Goal: Obtain resource: Download file/media

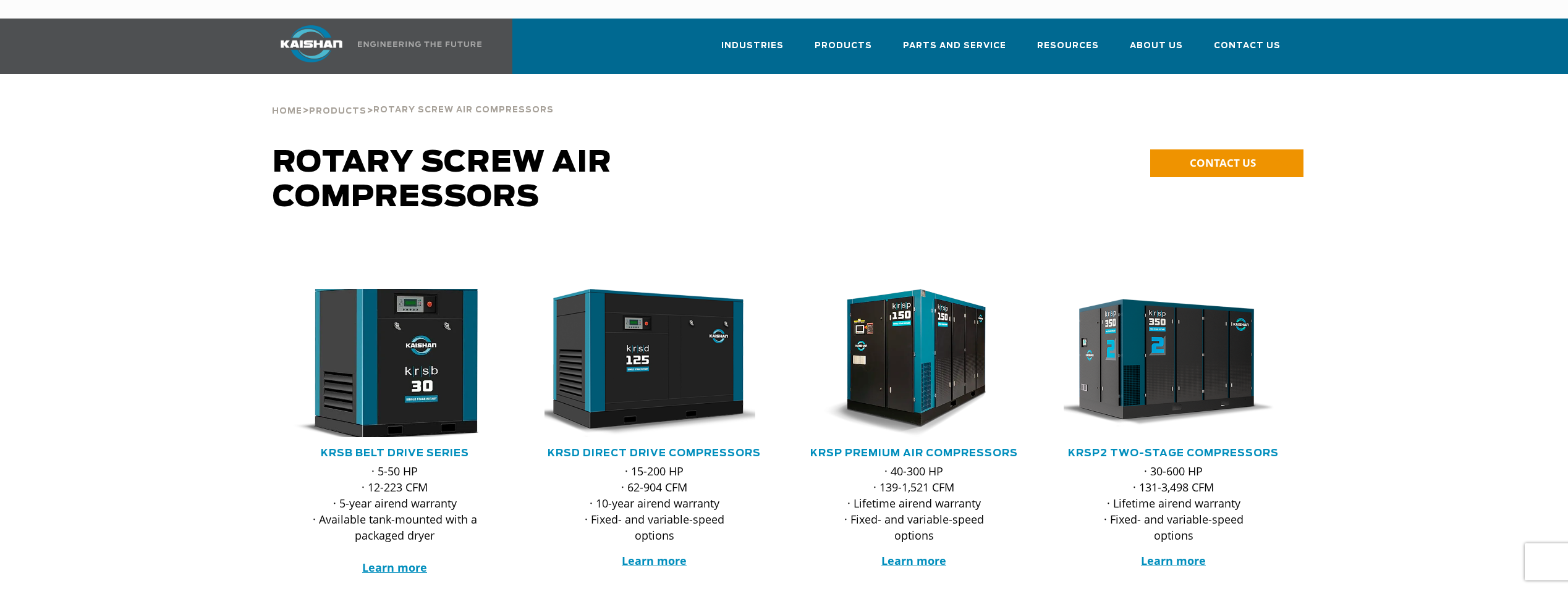
click at [414, 363] on img at bounding box center [385, 363] width 242 height 163
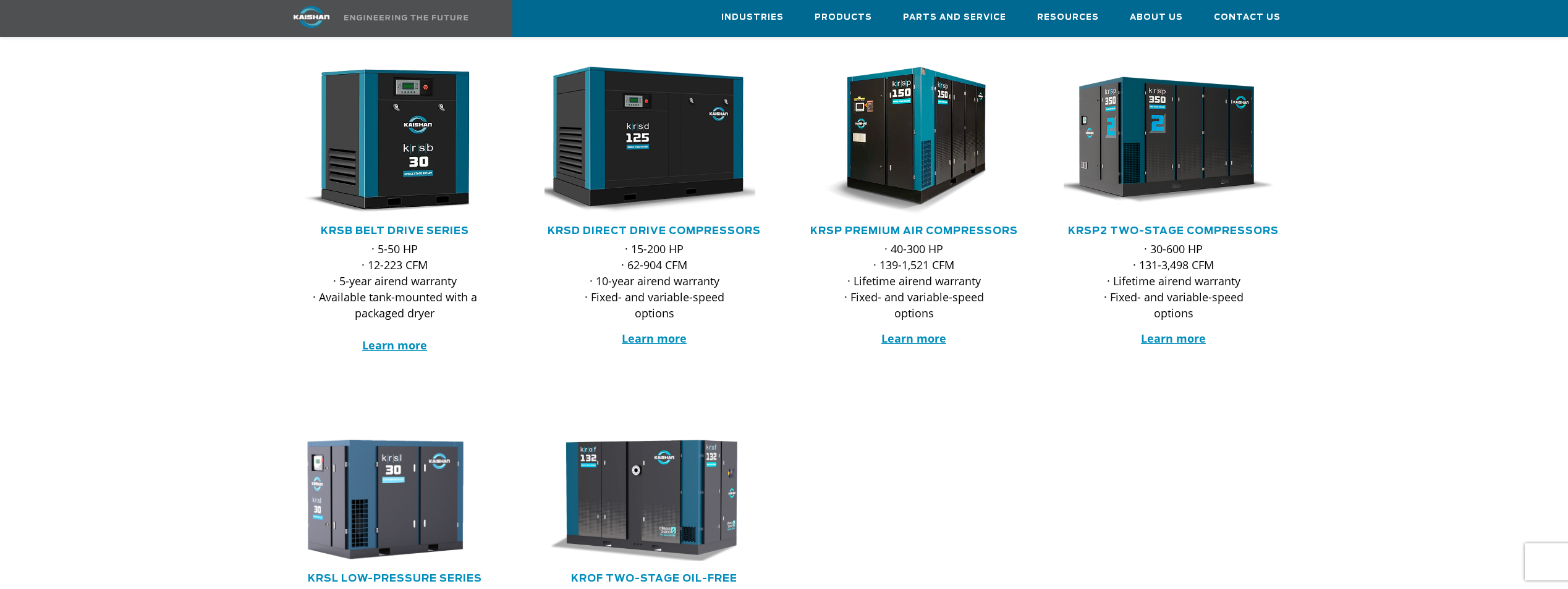
scroll to position [432, 0]
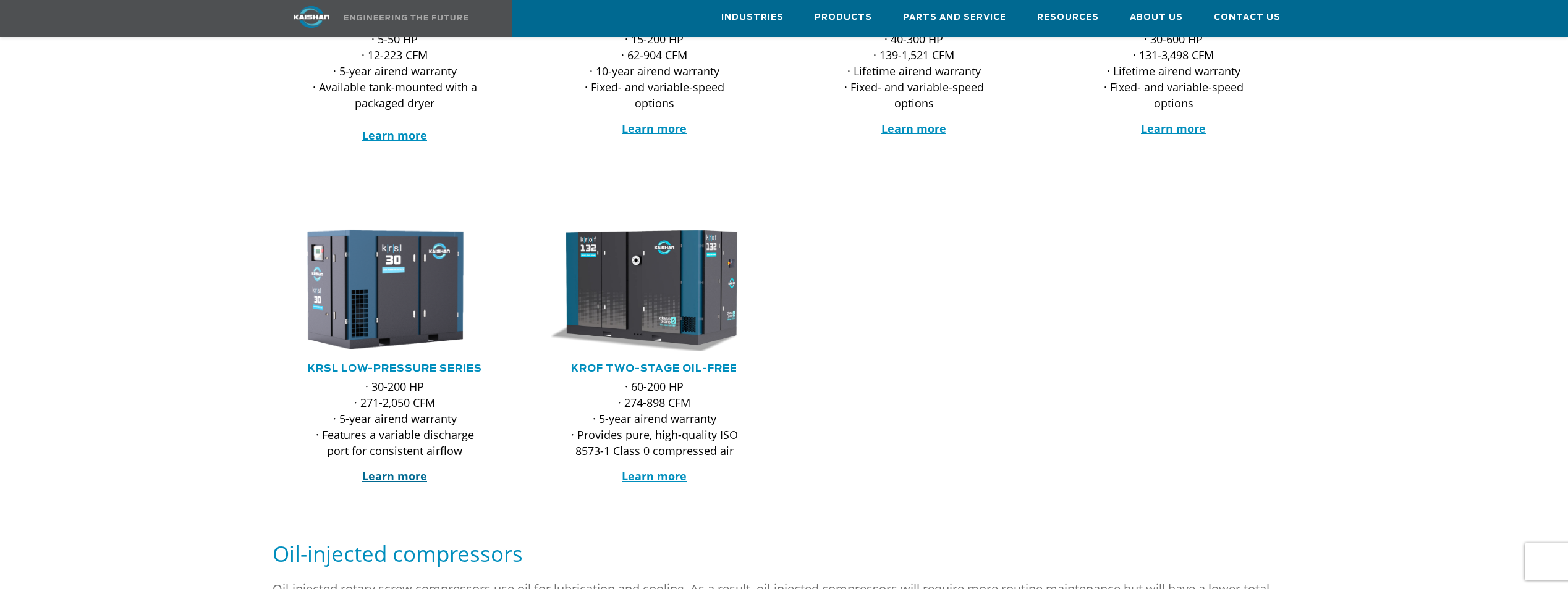
click at [404, 468] on strong "Learn more" at bounding box center [394, 476] width 65 height 14
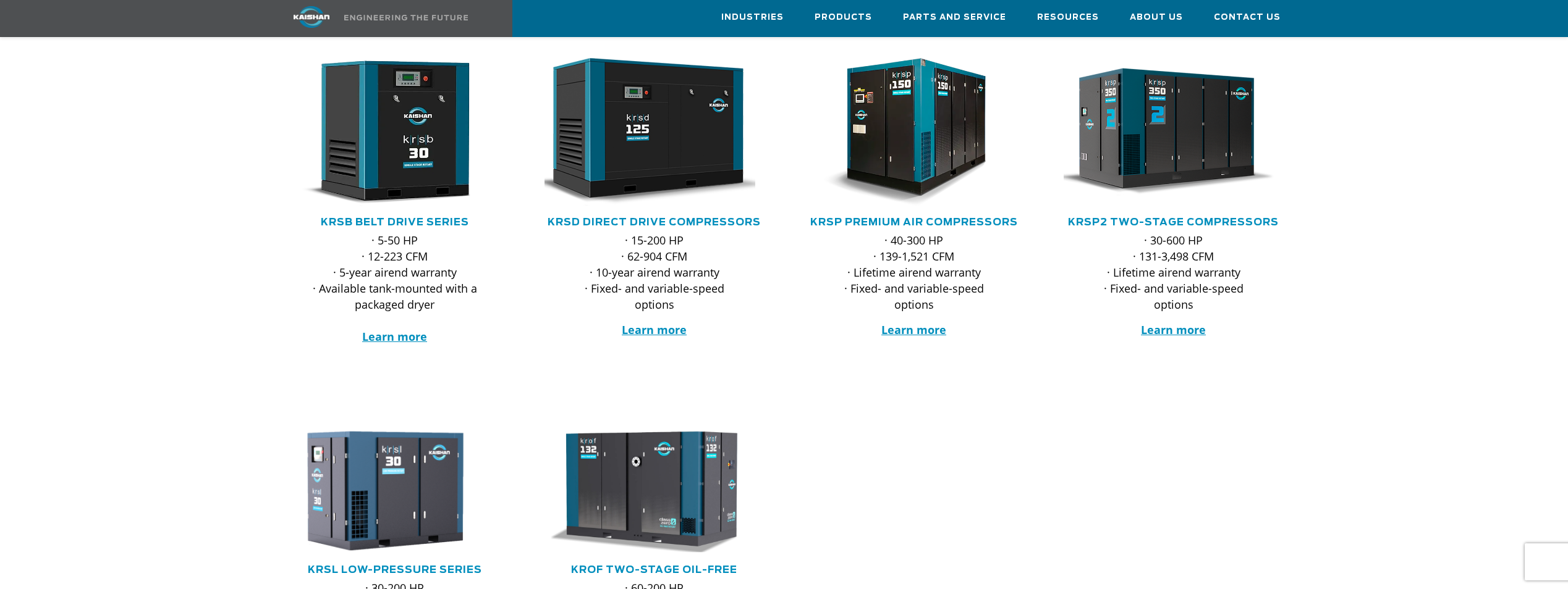
scroll to position [185, 0]
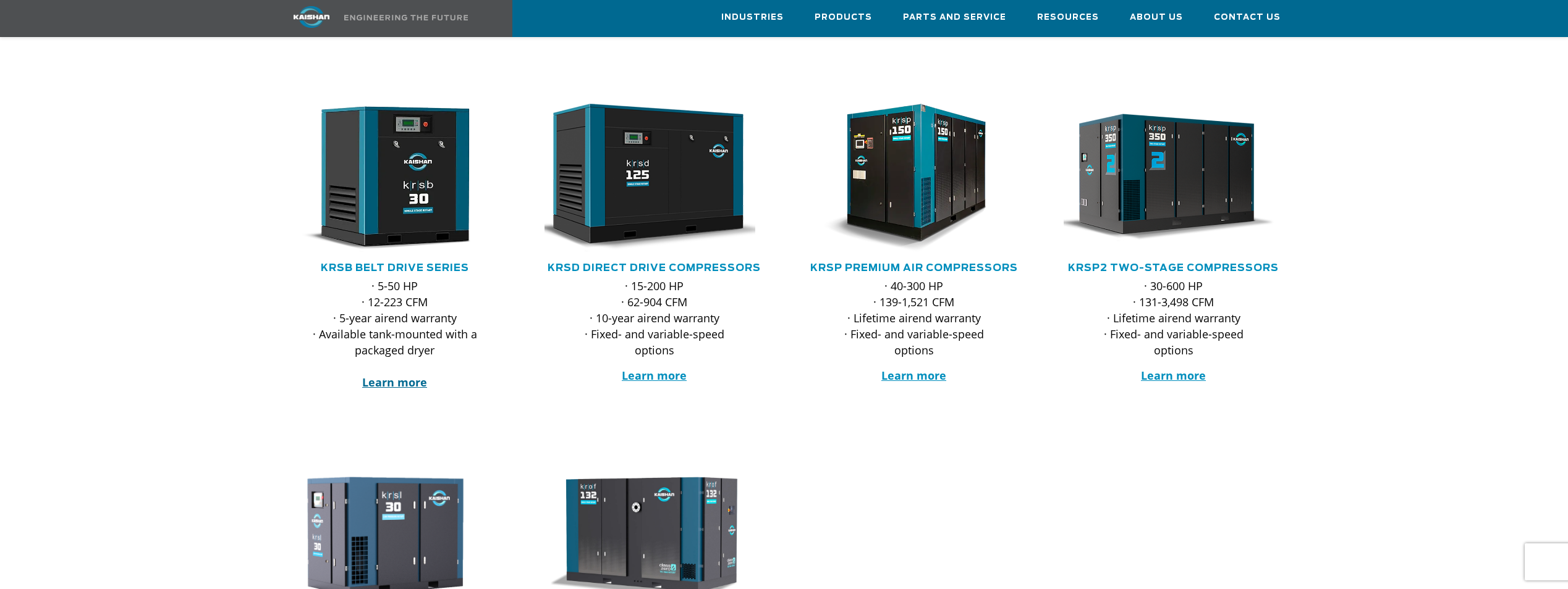
click at [401, 375] on strong "Learn more" at bounding box center [394, 382] width 65 height 14
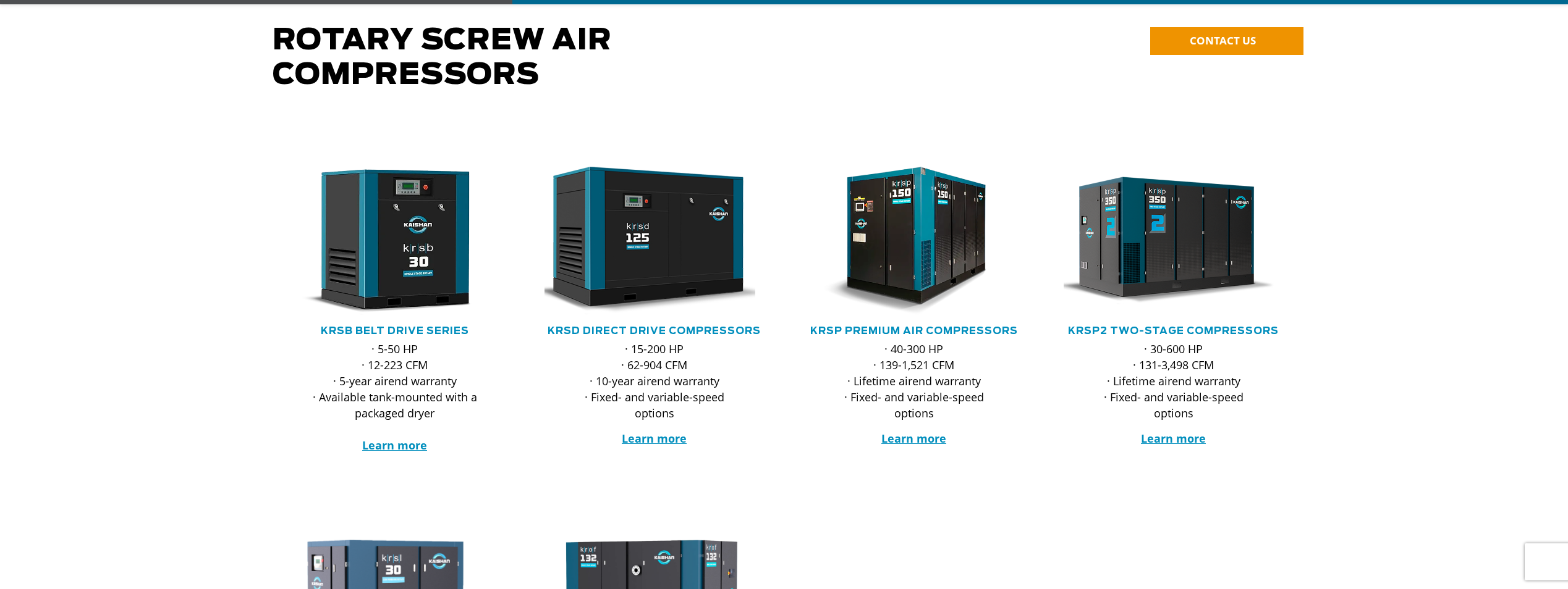
scroll to position [123, 0]
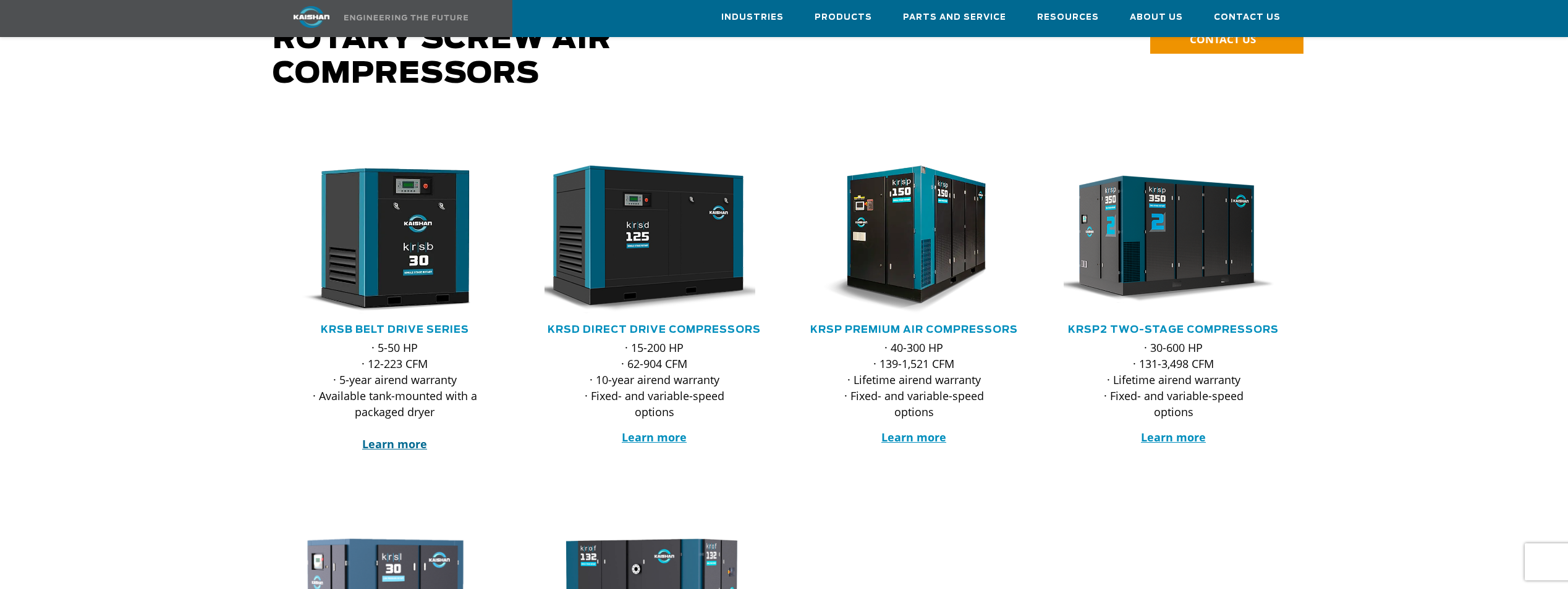
click at [416, 437] on strong "Learn more" at bounding box center [394, 444] width 65 height 14
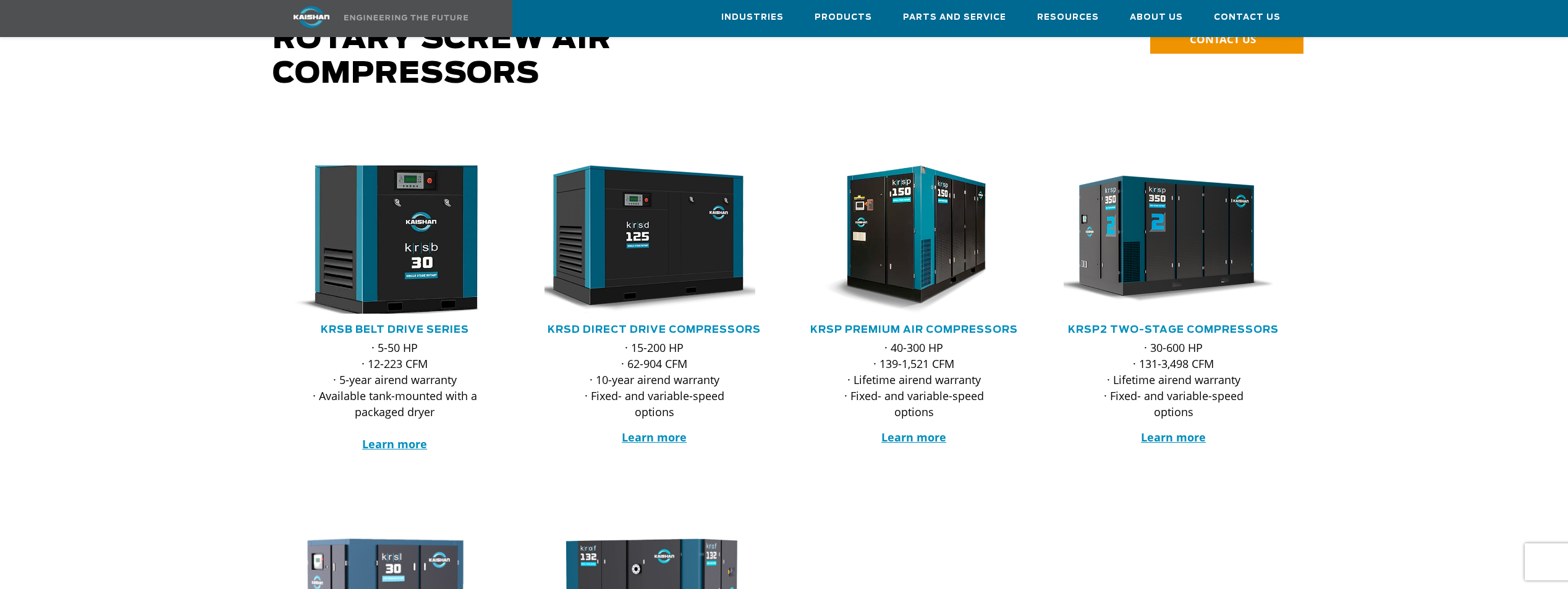
click at [432, 237] on img at bounding box center [385, 239] width 242 height 163
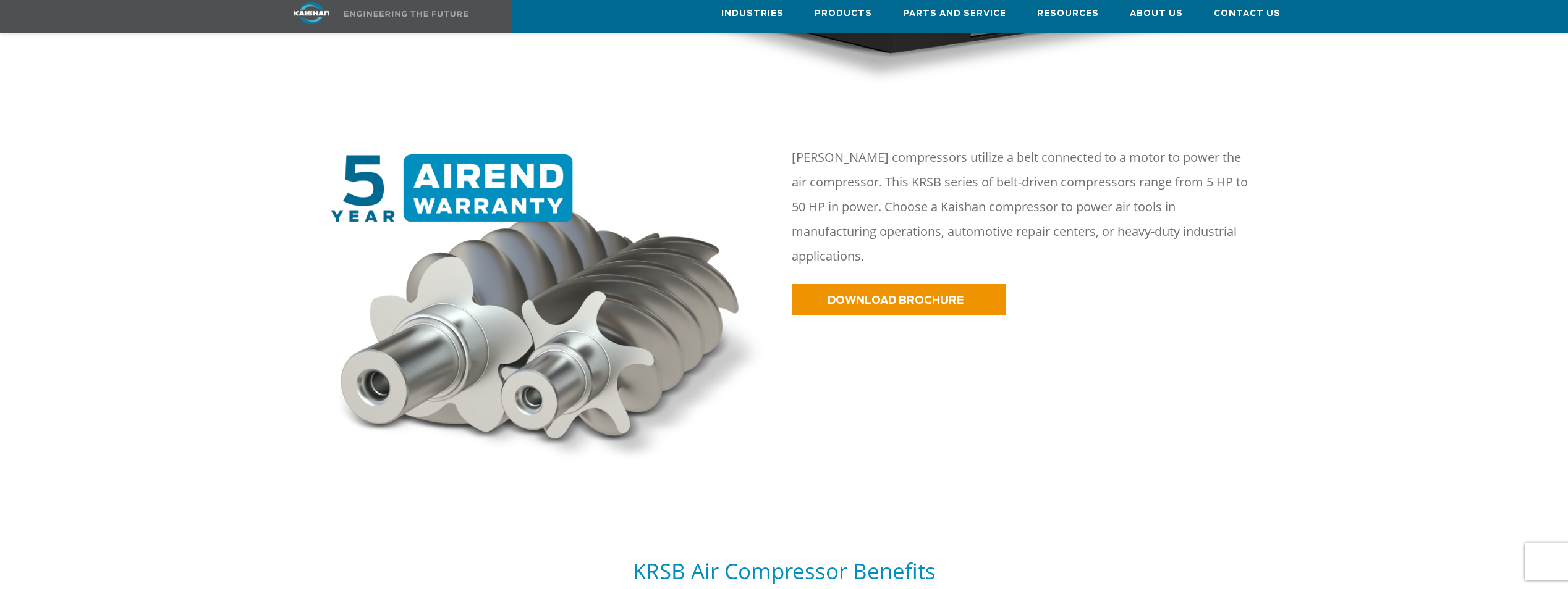
scroll to position [617, 0]
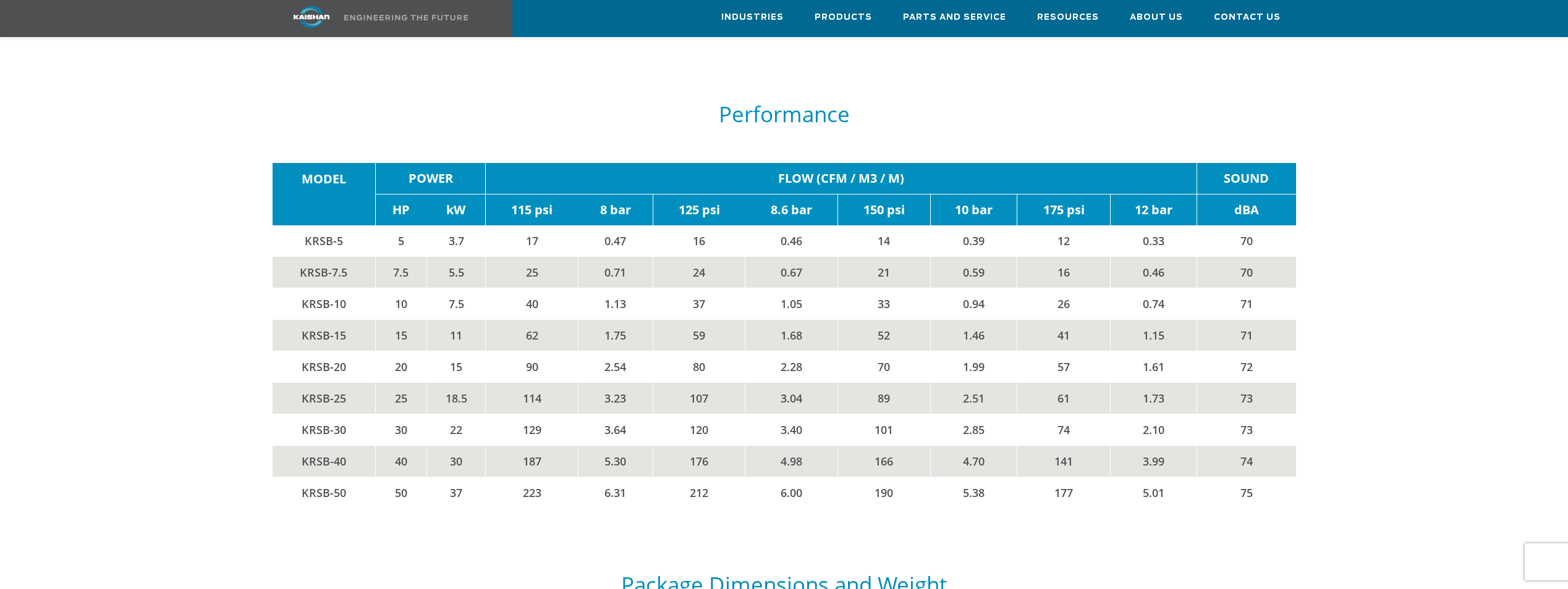
scroll to position [2161, 0]
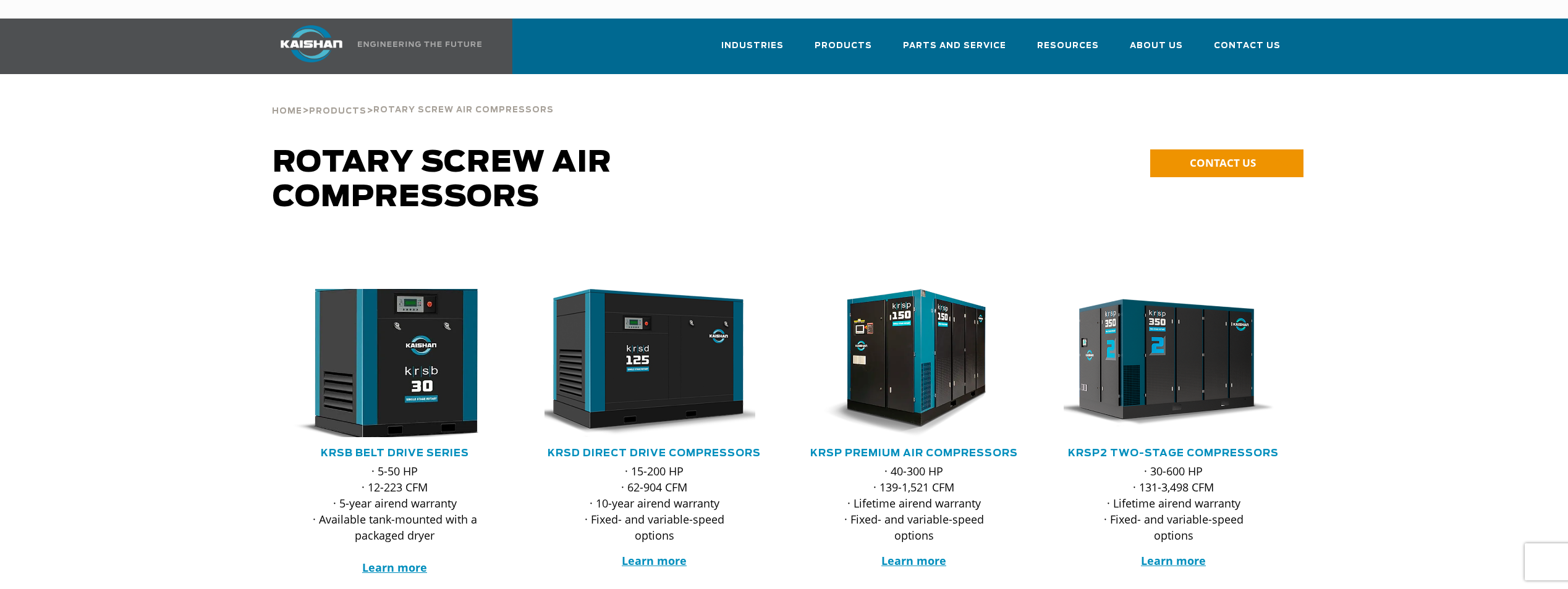
click at [403, 351] on img at bounding box center [385, 363] width 242 height 163
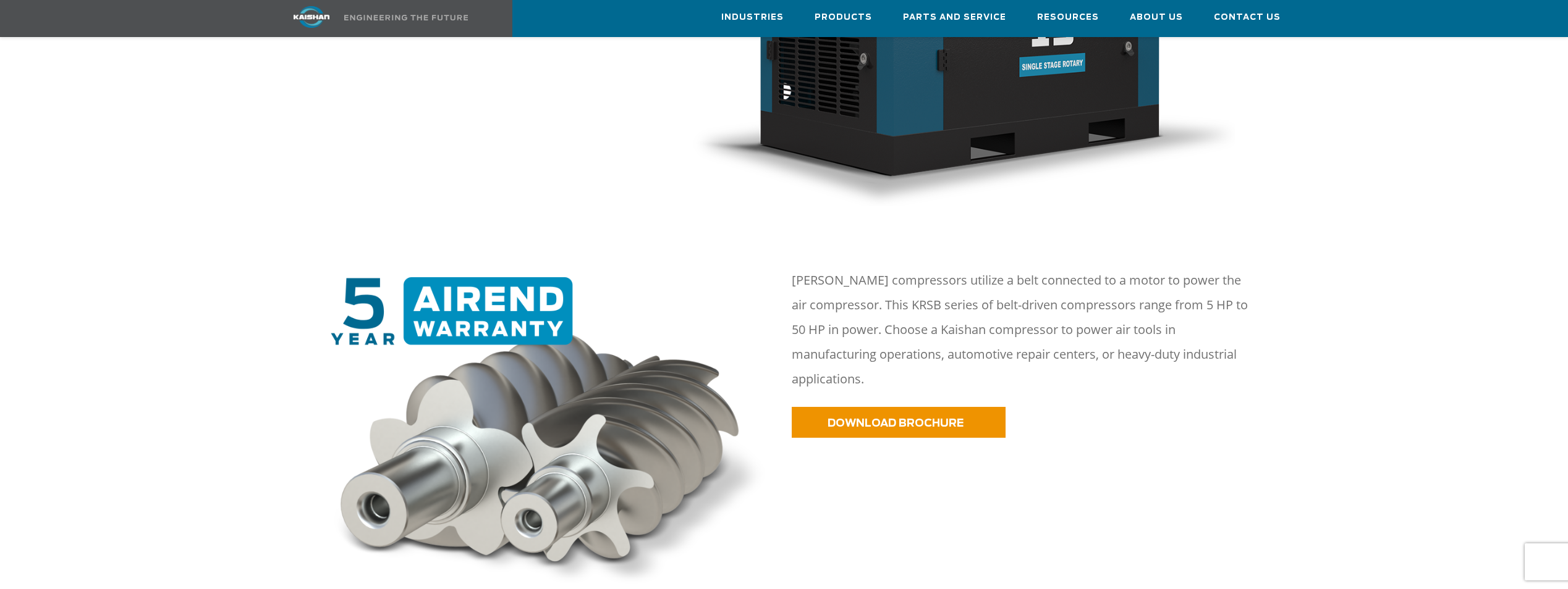
scroll to position [741, 0]
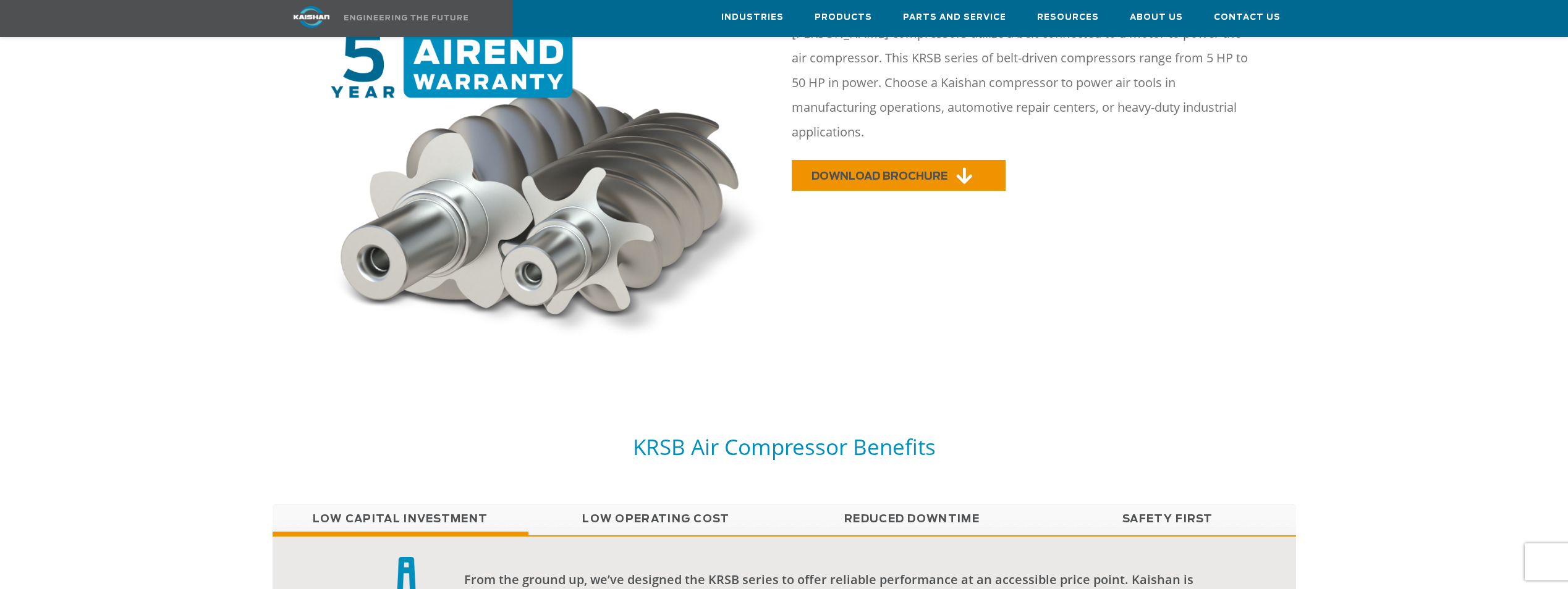
click at [920, 171] on span "DOWNLOAD BROCHURE" at bounding box center [880, 177] width 136 height 11
click at [658, 504] on link "Low Operating Cost" at bounding box center [657, 519] width 256 height 31
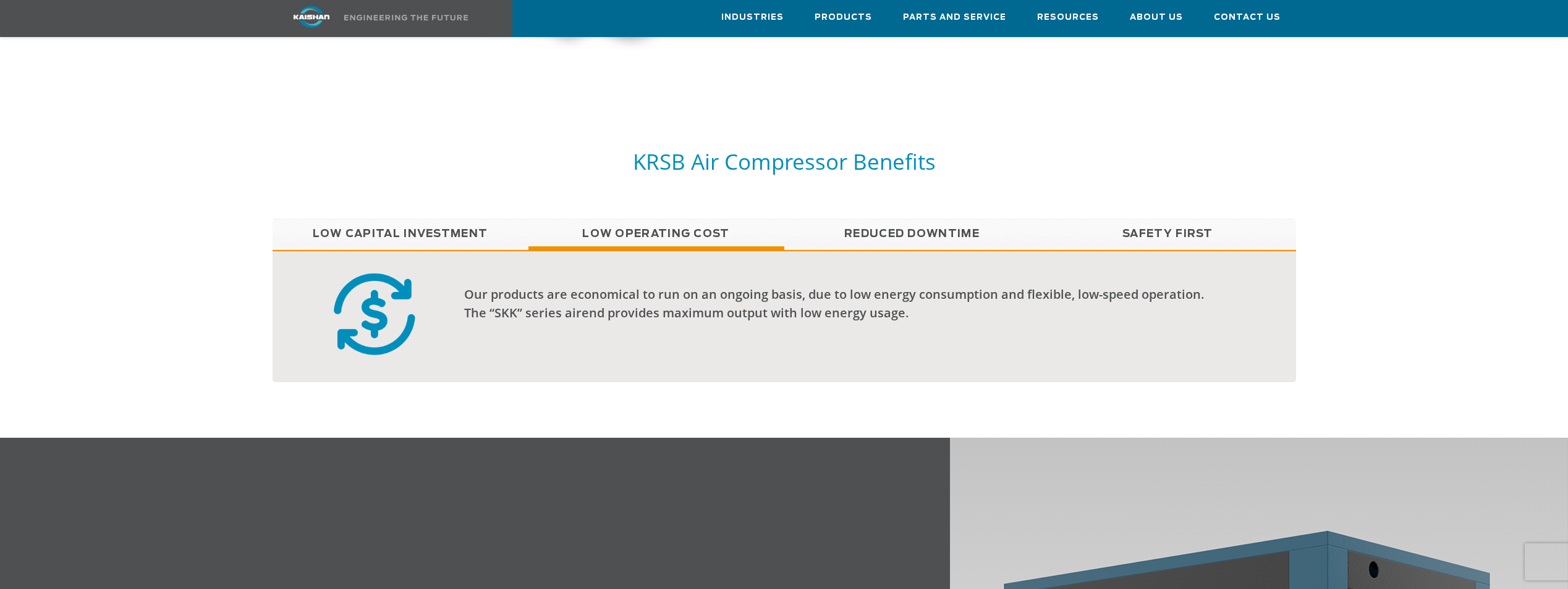
scroll to position [1049, 0]
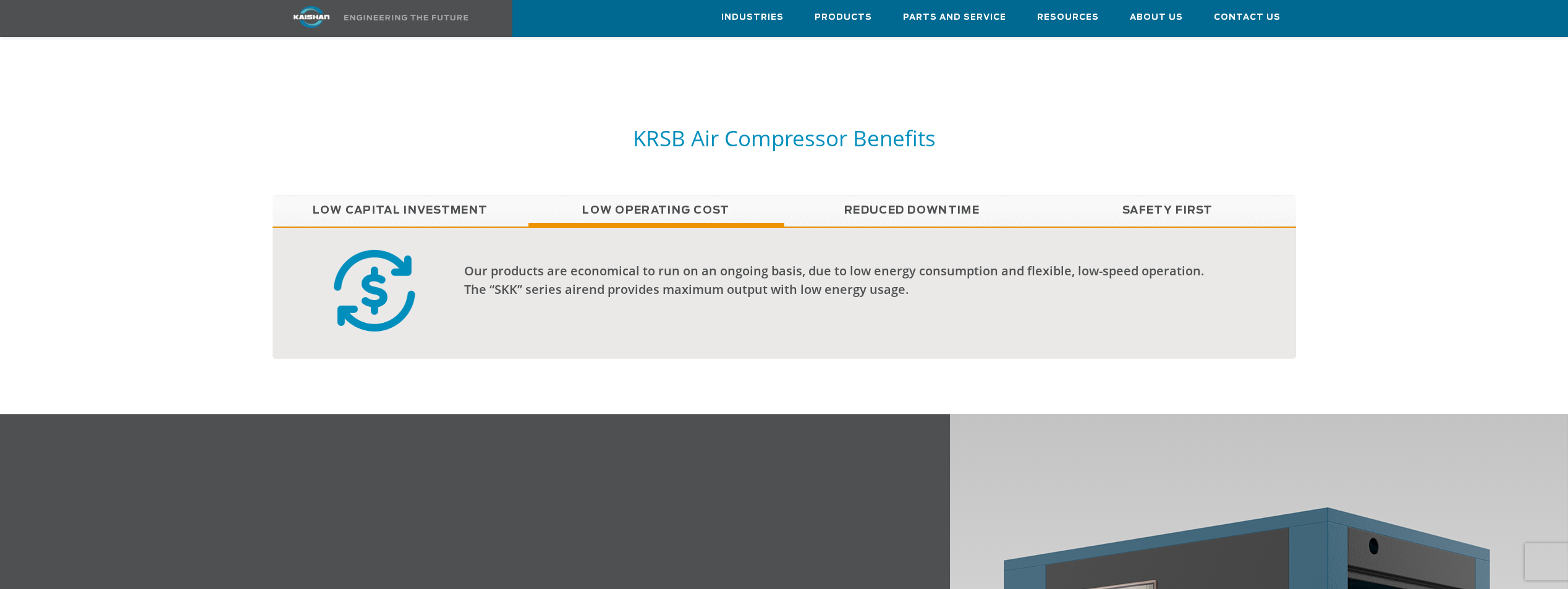
click at [928, 195] on link "Reduced Downtime" at bounding box center [912, 210] width 256 height 31
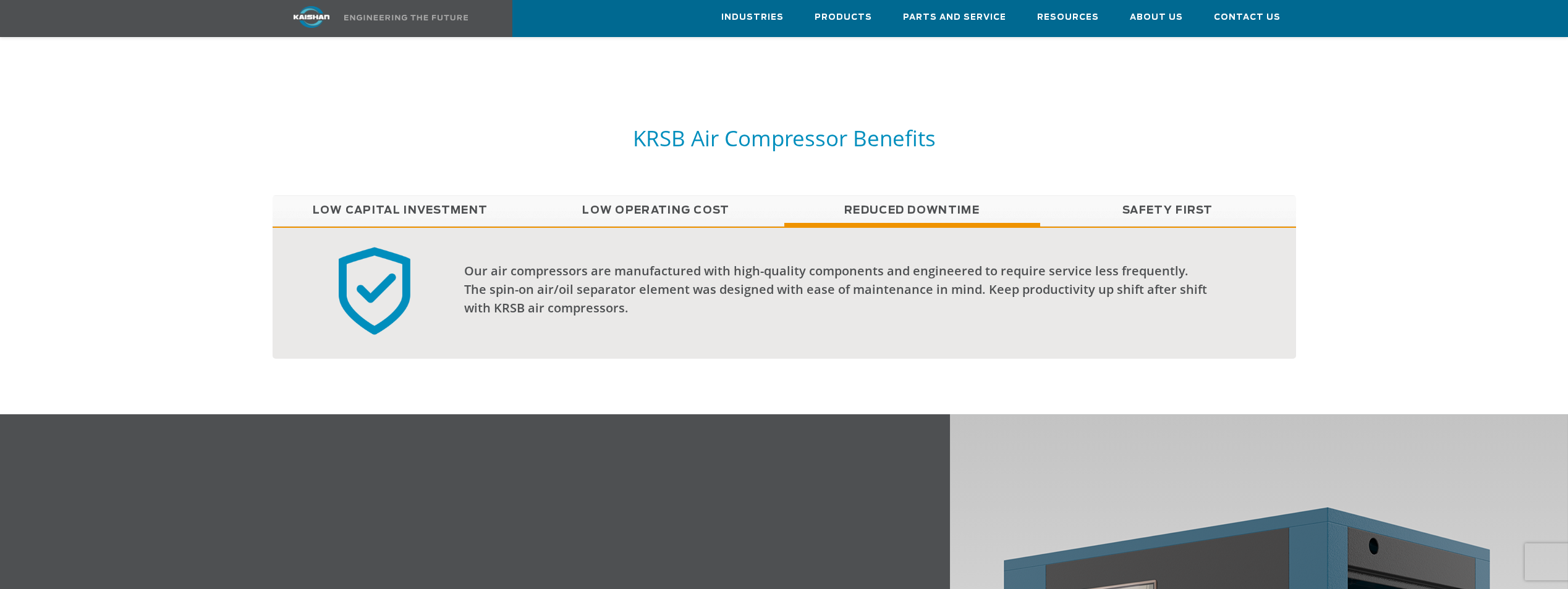
click at [1136, 195] on link "Safety First" at bounding box center [1168, 210] width 256 height 31
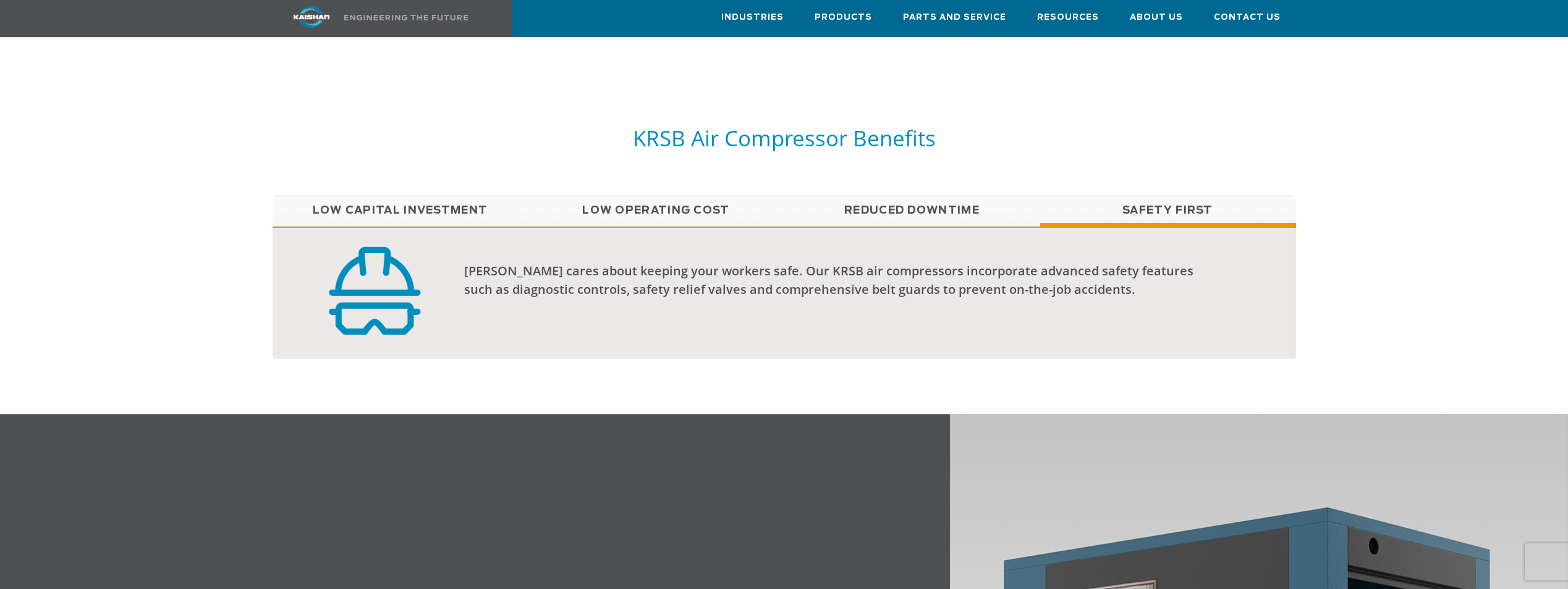
drag, startPoint x: 446, startPoint y: 187, endPoint x: 596, endPoint y: 187, distance: 150.0
click at [446, 195] on link "Low Capital Investment" at bounding box center [401, 210] width 256 height 31
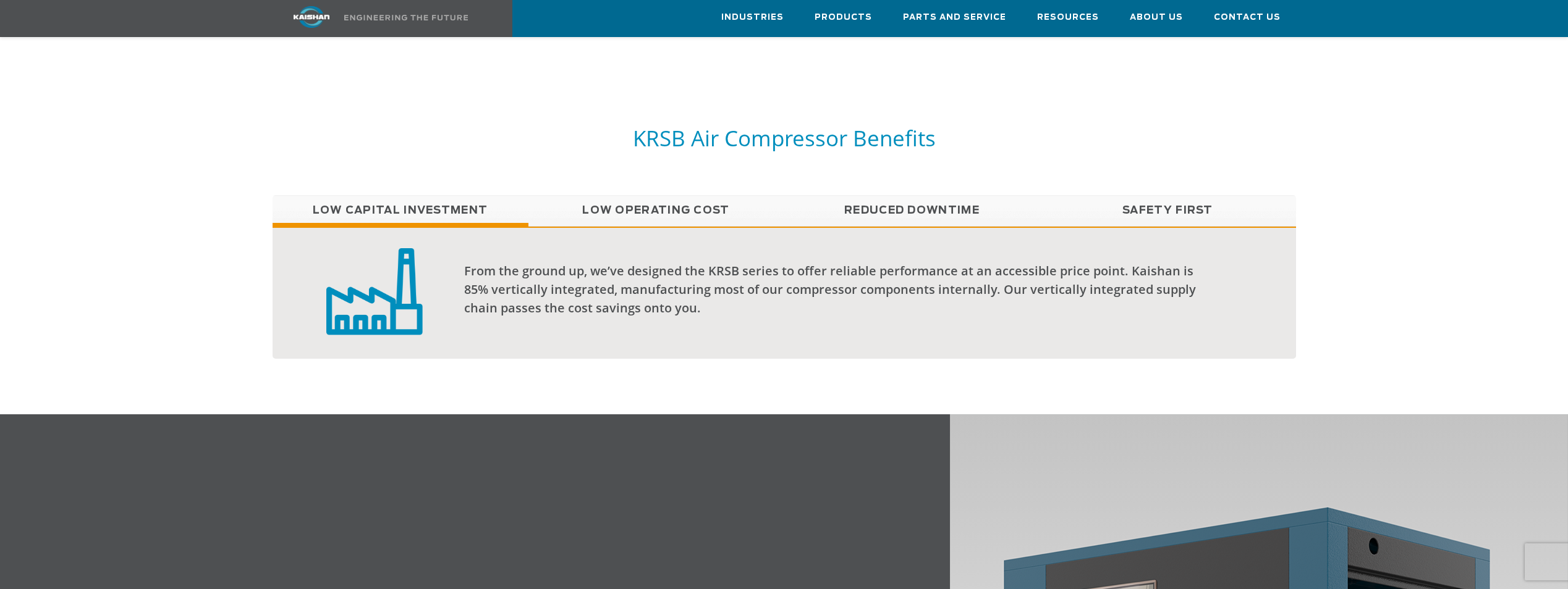
click at [615, 195] on link "Low Operating Cost" at bounding box center [657, 210] width 256 height 31
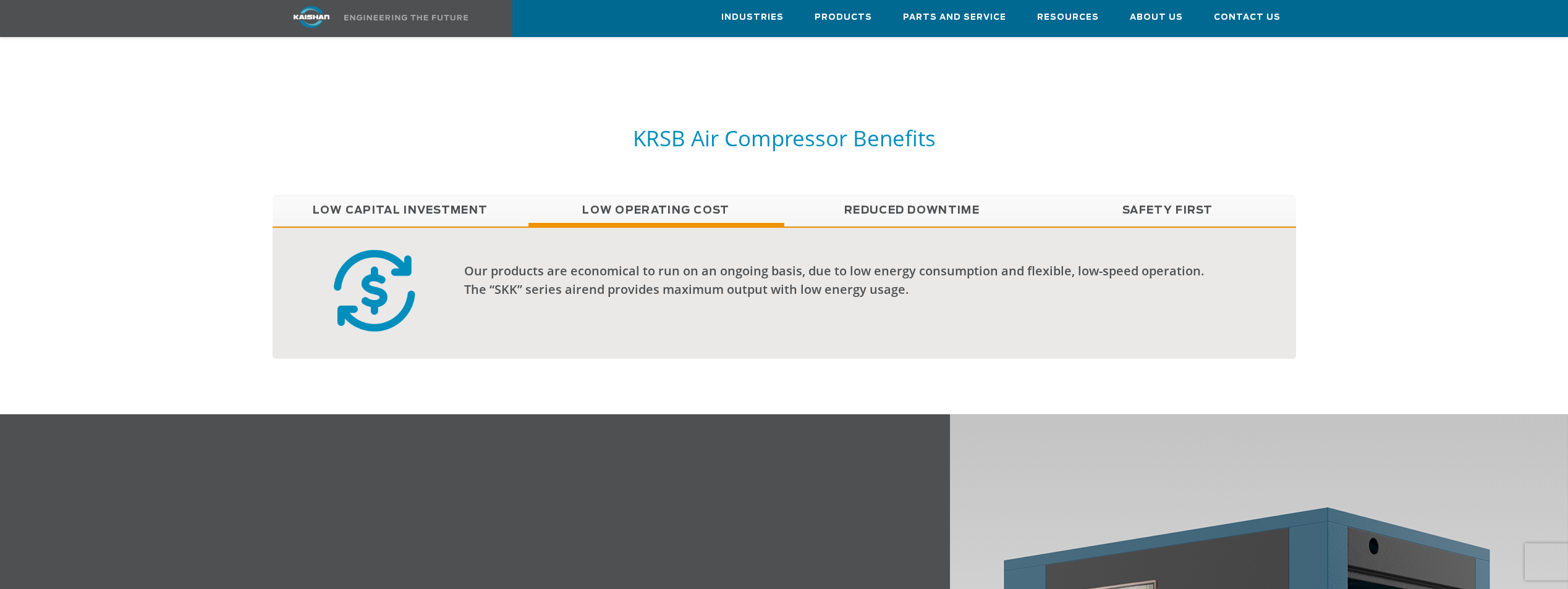
click at [457, 195] on link "Low Capital Investment" at bounding box center [401, 210] width 256 height 31
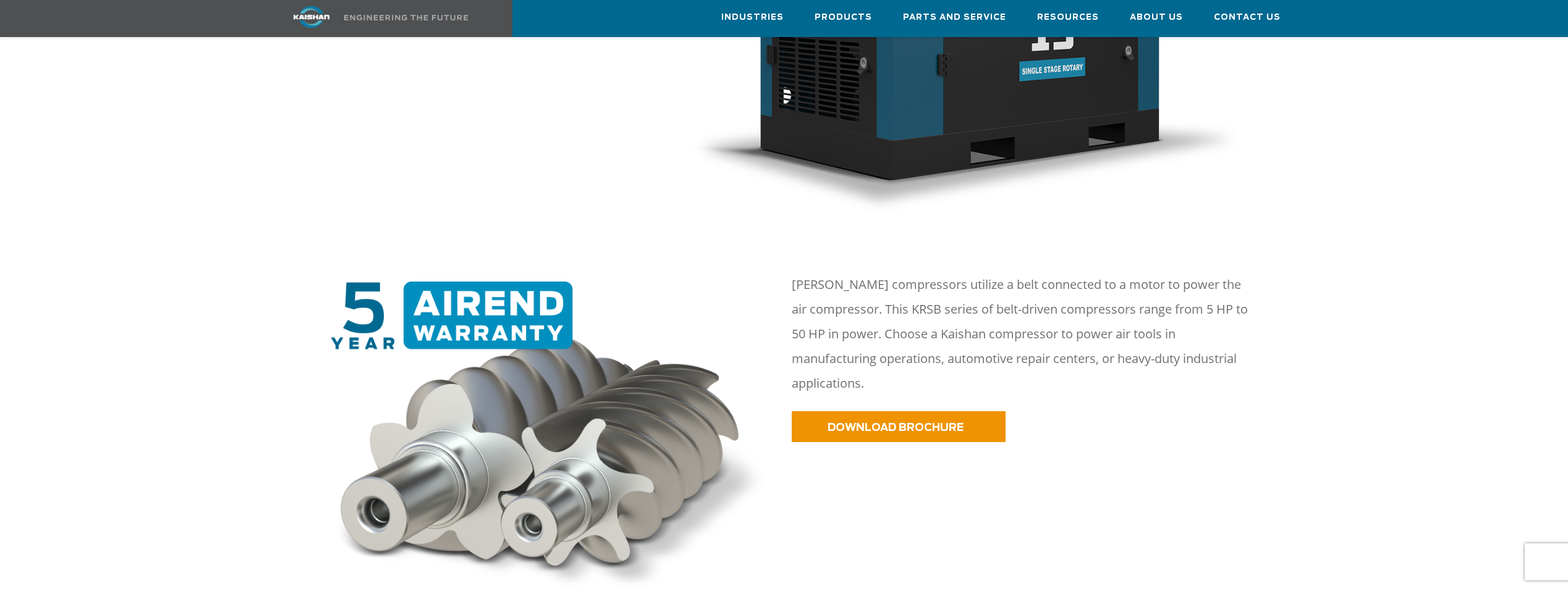
scroll to position [0, 0]
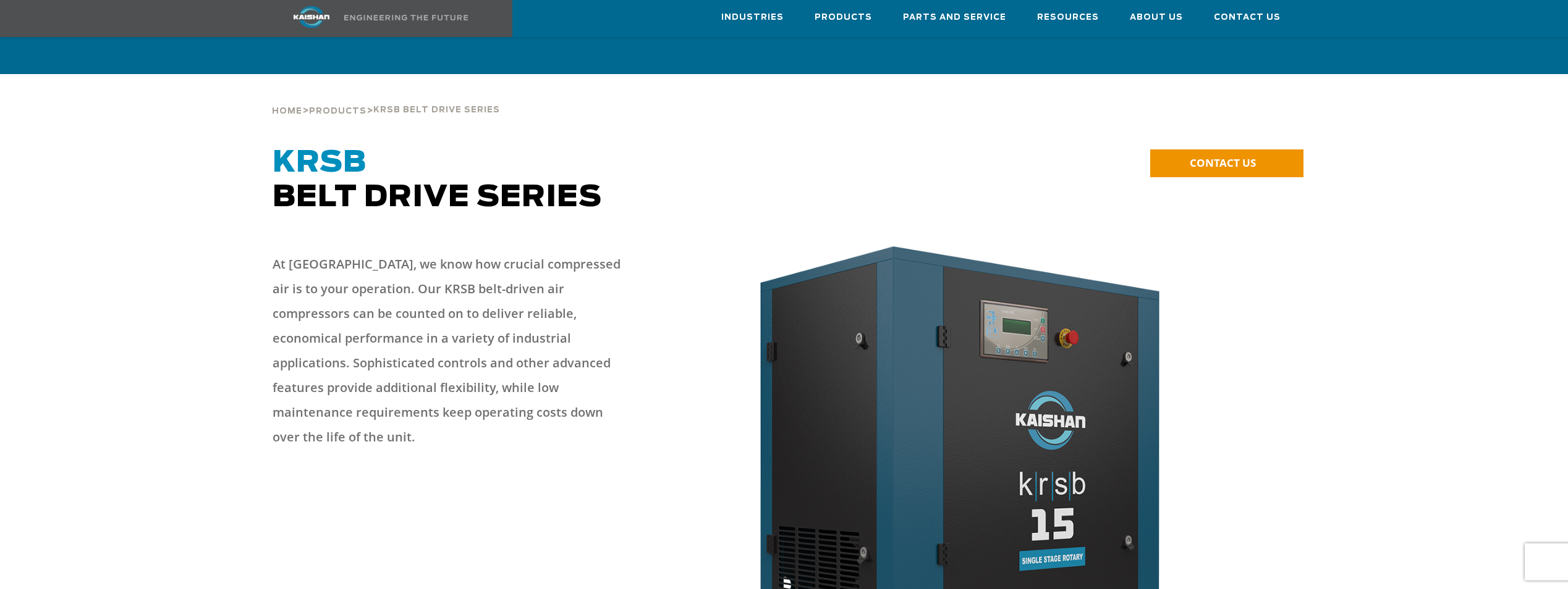
scroll to position [2161, 0]
